Goal: Check status

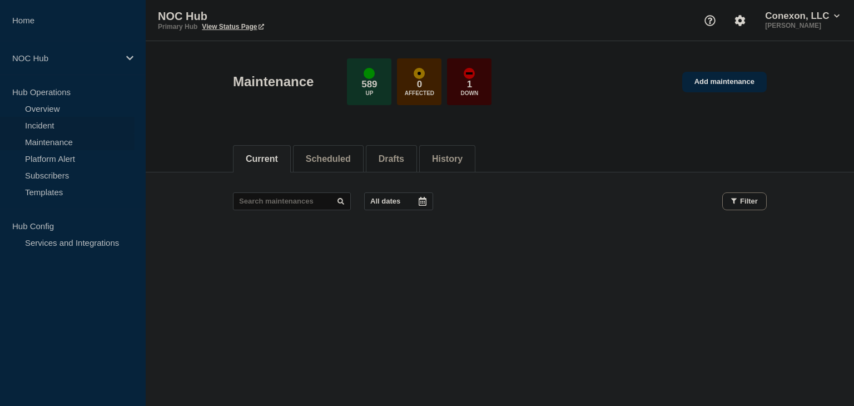
click at [56, 126] on link "Incident" at bounding box center [67, 125] width 135 height 17
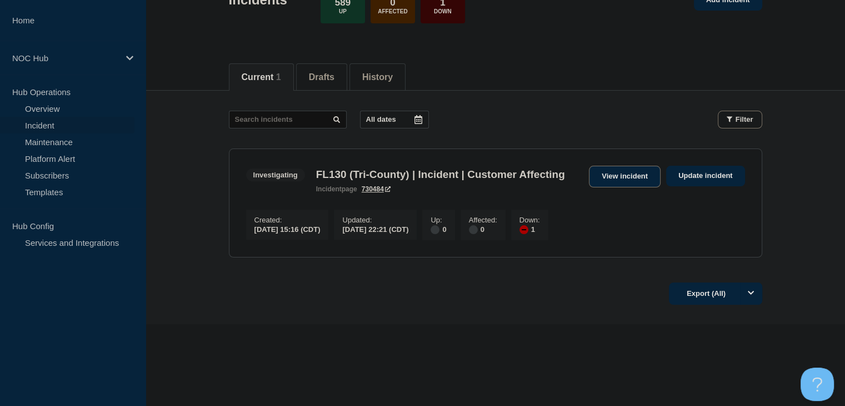
click at [645, 166] on link "View incident" at bounding box center [625, 177] width 72 height 22
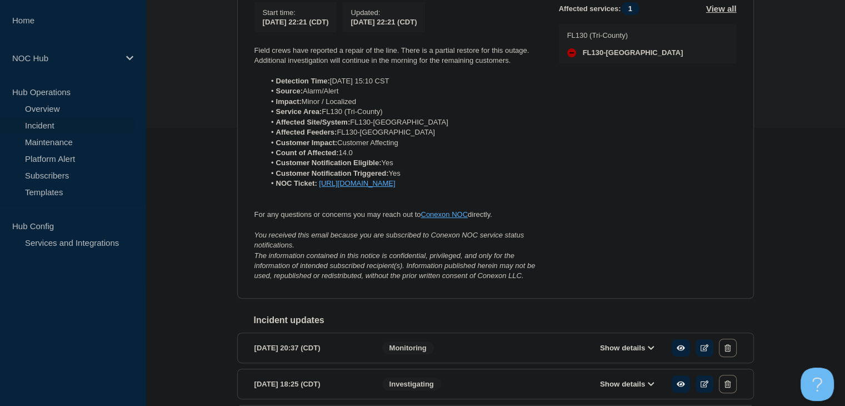
scroll to position [56, 0]
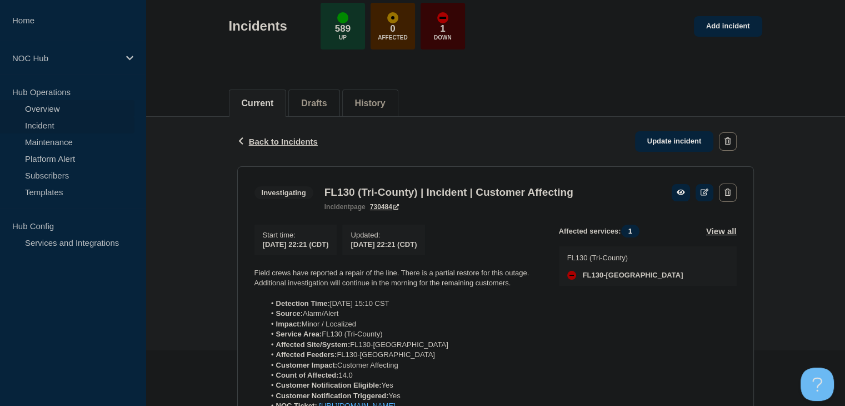
click at [56, 108] on link "Overview" at bounding box center [67, 108] width 135 height 17
